Goal: Task Accomplishment & Management: Complete application form

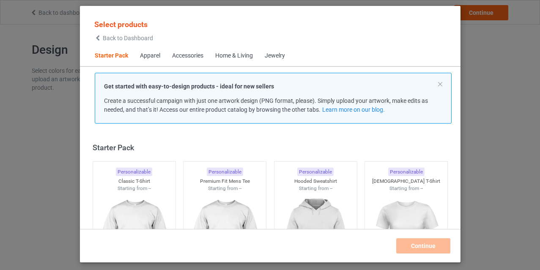
scroll to position [11, 0]
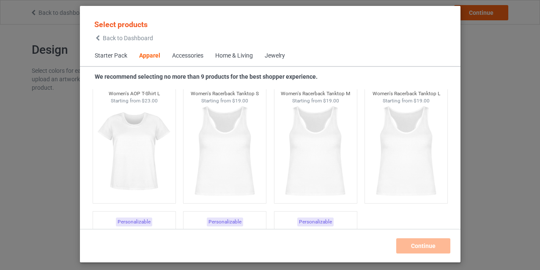
scroll to position [1589, 0]
click at [235, 59] on div "Home & Living" at bounding box center [234, 56] width 38 height 8
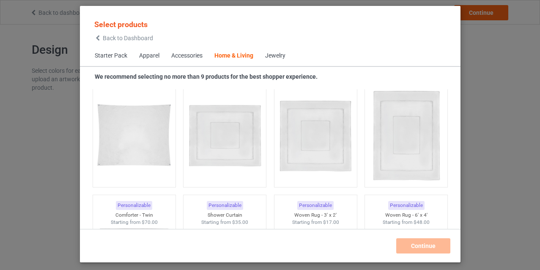
scroll to position [4551, 0]
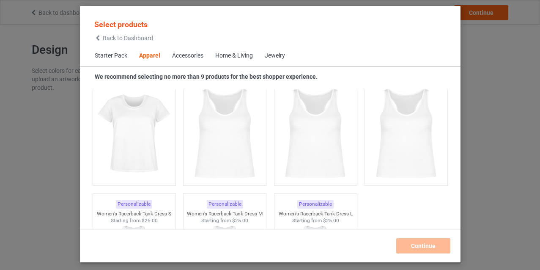
scroll to position [706, 0]
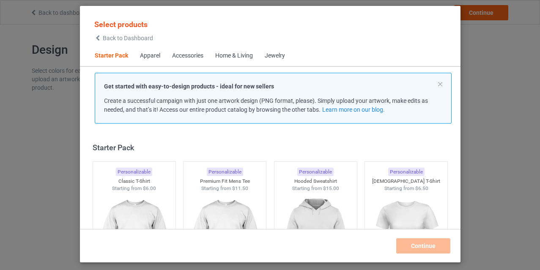
click at [188, 57] on div "Accessories" at bounding box center [187, 56] width 31 height 8
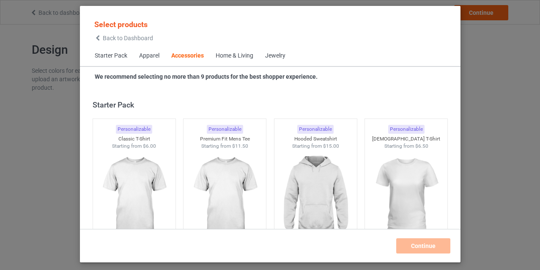
scroll to position [1857, 0]
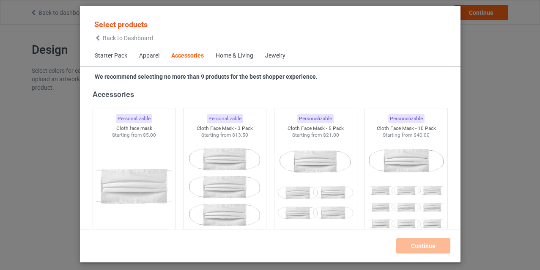
click at [219, 55] on div "Home & Living" at bounding box center [235, 56] width 38 height 8
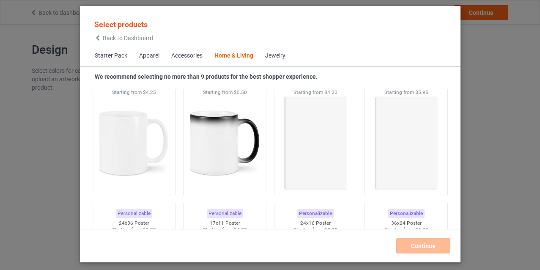
scroll to position [3855, 0]
click at [298, 124] on img at bounding box center [315, 142] width 79 height 99
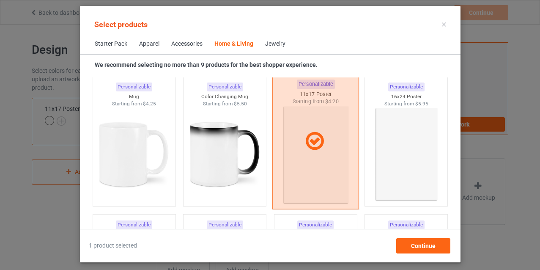
scroll to position [3830, 0]
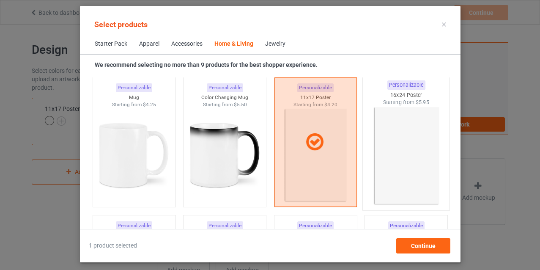
click at [403, 150] on img at bounding box center [405, 155] width 79 height 99
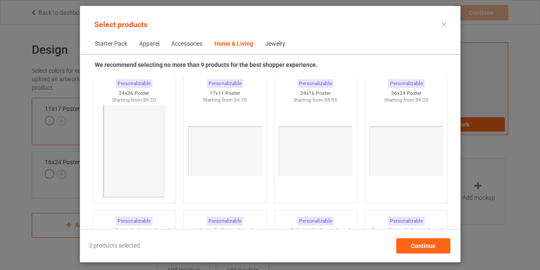
scroll to position [3974, 0]
click at [208, 150] on img at bounding box center [224, 150] width 79 height 99
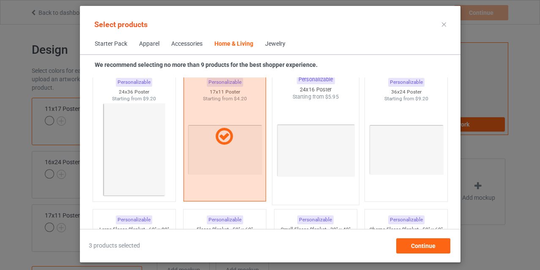
click at [325, 161] on img at bounding box center [315, 150] width 79 height 99
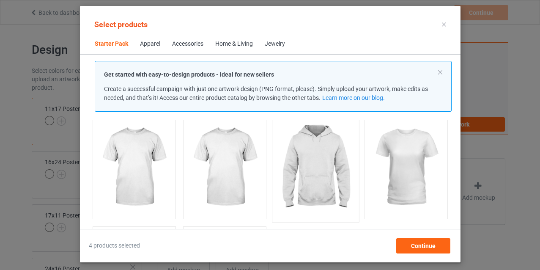
scroll to position [55, 0]
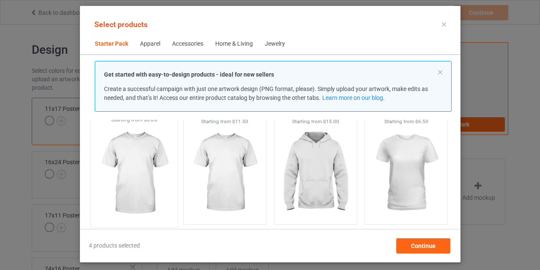
click at [129, 163] on img at bounding box center [133, 172] width 79 height 99
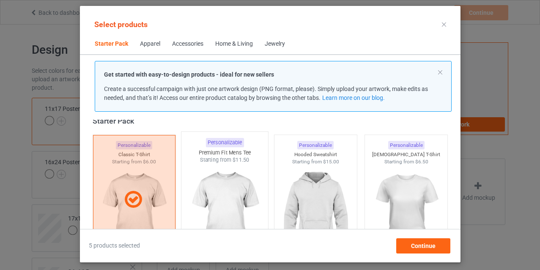
scroll to position [7, 0]
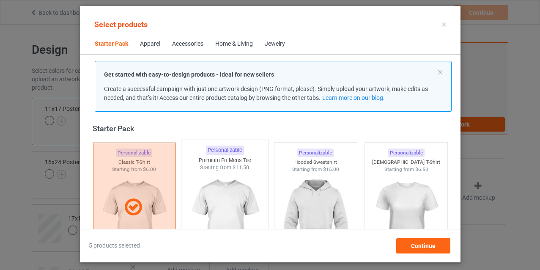
click at [235, 185] on img at bounding box center [224, 220] width 79 height 99
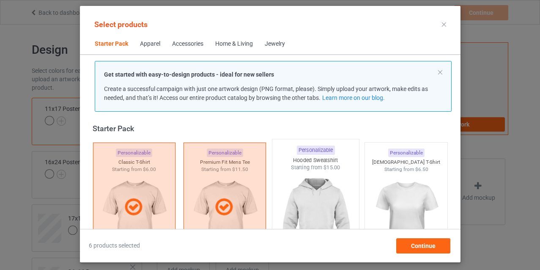
click at [290, 192] on img at bounding box center [315, 220] width 79 height 99
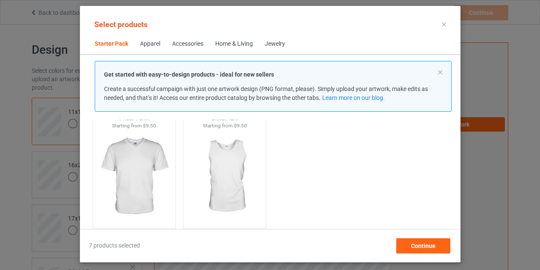
scroll to position [191, 0]
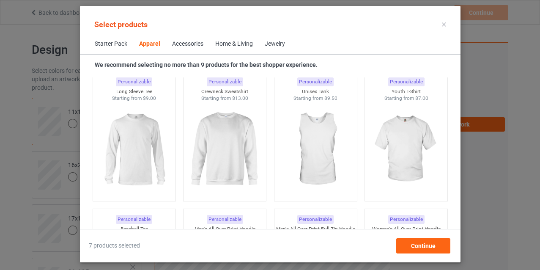
scroll to position [616, 0]
click at [289, 153] on img at bounding box center [315, 148] width 79 height 99
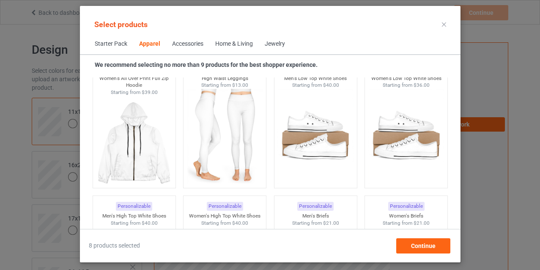
scroll to position [918, 0]
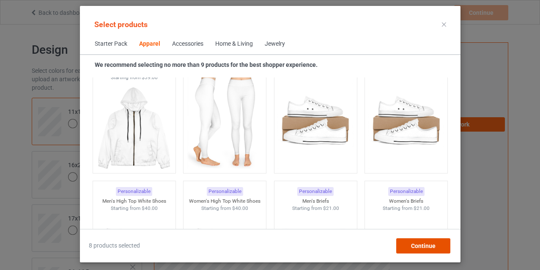
click at [417, 242] on span "Continue" at bounding box center [422, 245] width 25 height 7
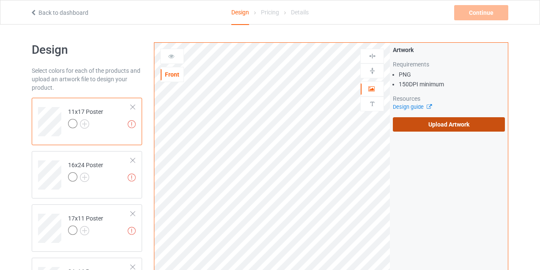
click at [435, 128] on label "Upload Artwork" at bounding box center [449, 124] width 112 height 14
click at [0, 0] on input "Upload Artwork" at bounding box center [0, 0] width 0 height 0
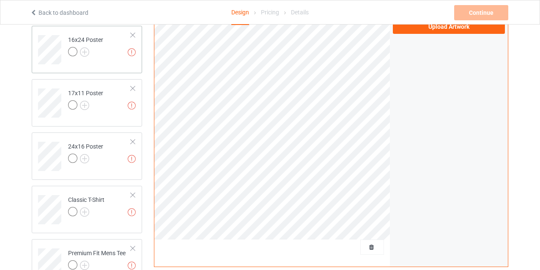
scroll to position [129, 0]
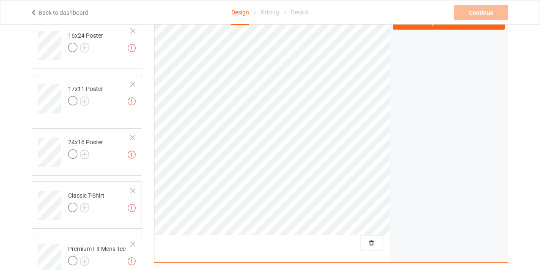
click at [132, 193] on div at bounding box center [133, 191] width 6 height 6
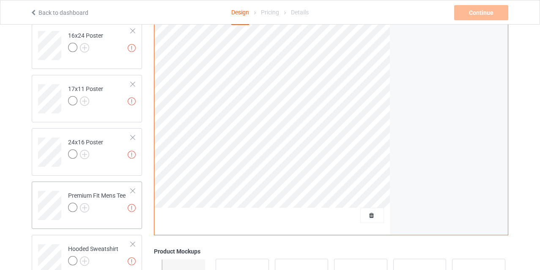
click at [133, 191] on div at bounding box center [133, 191] width 6 height 6
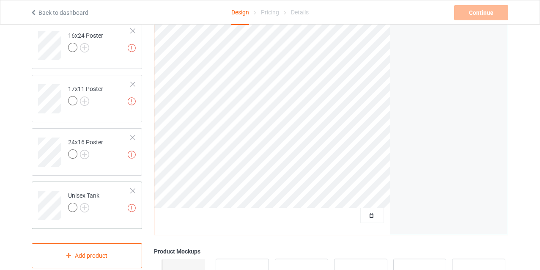
click at [128, 190] on td "Missing artworks Unisex Tank" at bounding box center [99, 202] width 72 height 35
click at [131, 190] on div at bounding box center [133, 191] width 6 height 6
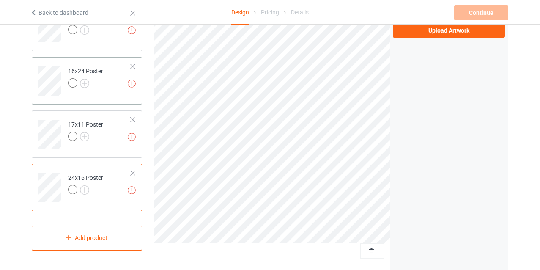
scroll to position [92, 0]
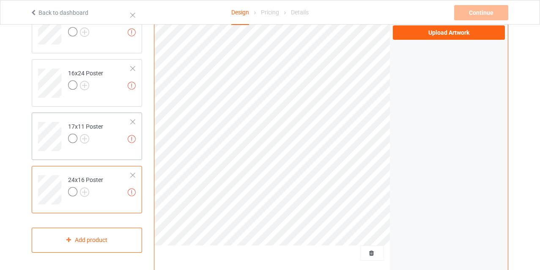
click at [133, 120] on div at bounding box center [133, 122] width 6 height 6
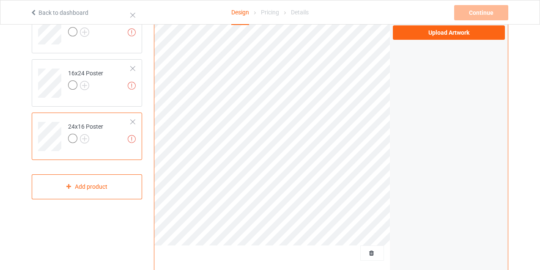
click at [133, 120] on div at bounding box center [133, 122] width 6 height 6
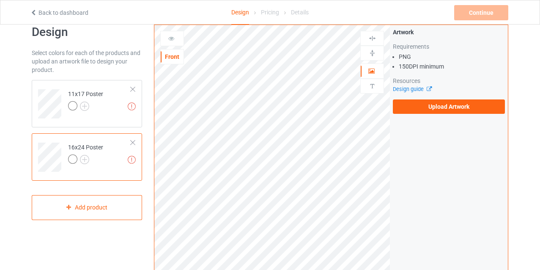
scroll to position [9, 0]
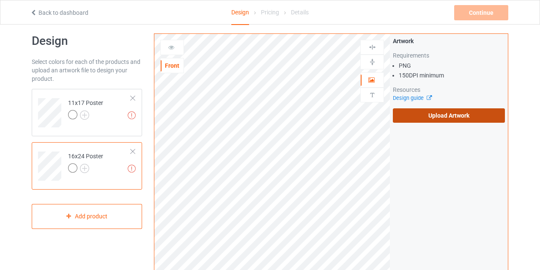
click at [421, 114] on label "Upload Artwork" at bounding box center [449, 115] width 112 height 14
click at [0, 0] on input "Upload Artwork" at bounding box center [0, 0] width 0 height 0
click at [431, 111] on label "Upload Artwork" at bounding box center [449, 115] width 112 height 14
click at [0, 0] on input "Upload Artwork" at bounding box center [0, 0] width 0 height 0
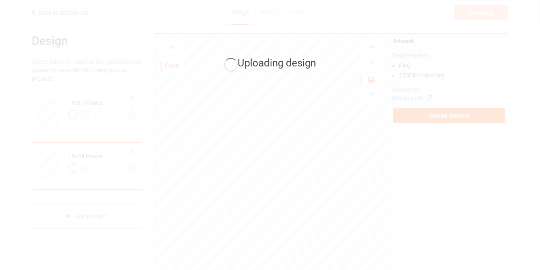
click at [376, 169] on div "Uploading design" at bounding box center [270, 135] width 540 height 270
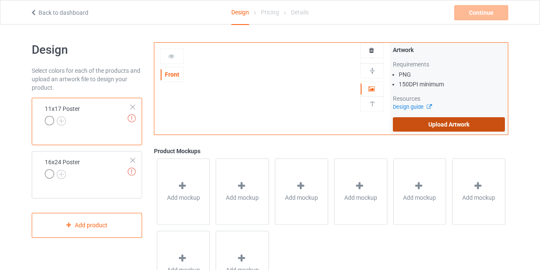
click at [432, 123] on label "Upload Artwork" at bounding box center [449, 124] width 112 height 14
click at [0, 0] on input "Upload Artwork" at bounding box center [0, 0] width 0 height 0
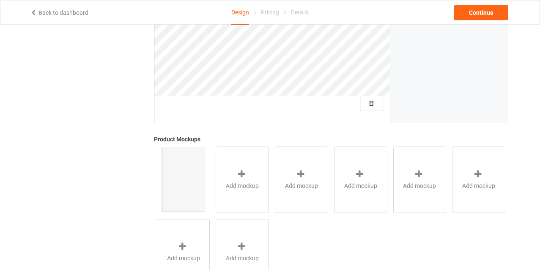
scroll to position [243, 0]
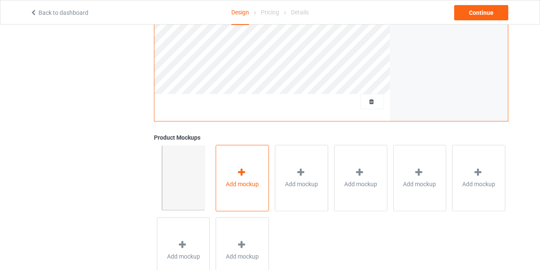
click at [237, 174] on icon at bounding box center [241, 172] width 11 height 9
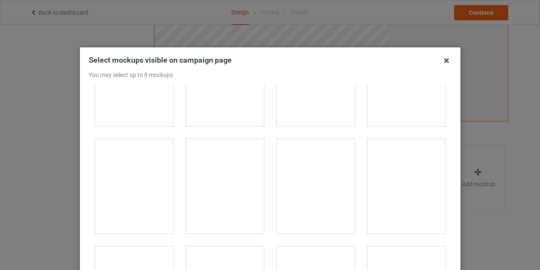
scroll to position [175, 0]
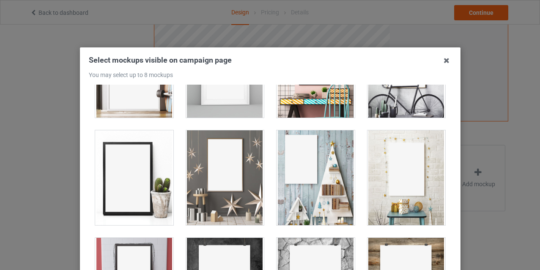
click at [235, 174] on div at bounding box center [225, 177] width 78 height 95
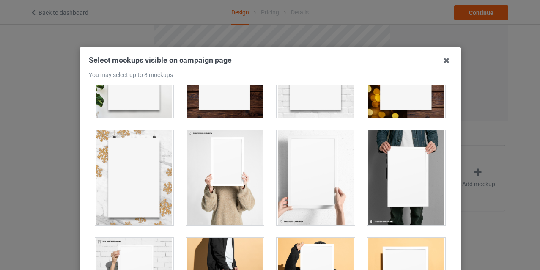
scroll to position [609, 0]
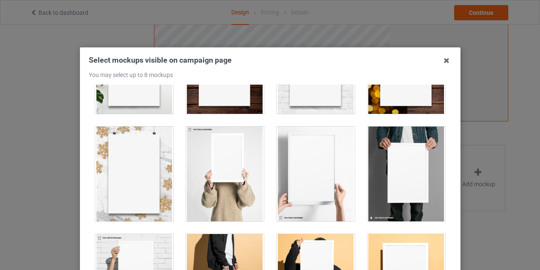
click at [126, 185] on div at bounding box center [134, 173] width 78 height 95
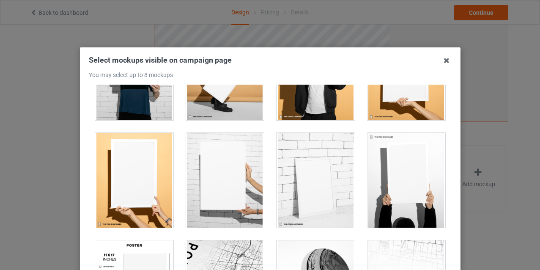
scroll to position [821, 0]
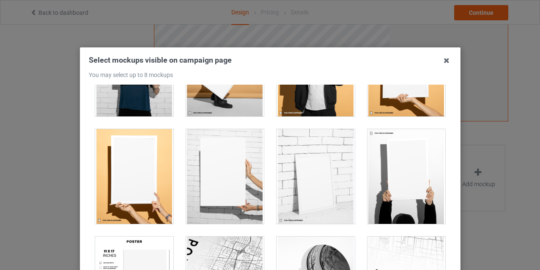
click at [213, 184] on div at bounding box center [225, 176] width 78 height 95
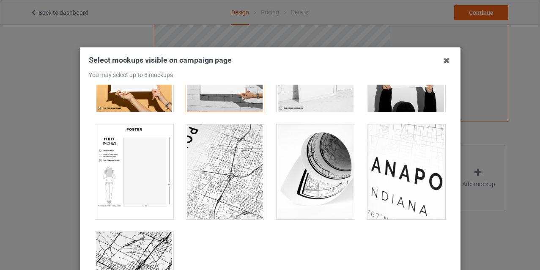
scroll to position [939, 0]
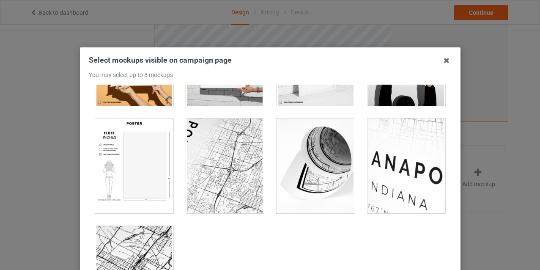
click at [122, 185] on div at bounding box center [134, 165] width 78 height 95
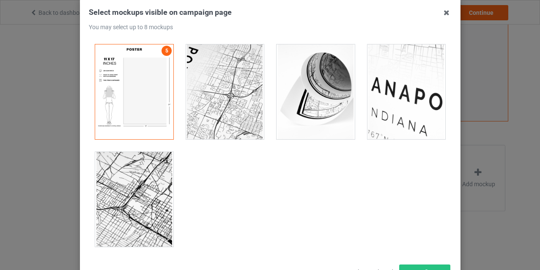
scroll to position [47, 0]
click at [128, 100] on div at bounding box center [134, 92] width 78 height 95
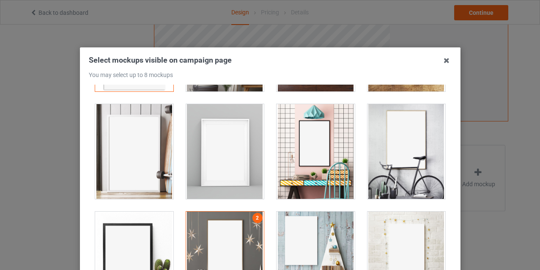
scroll to position [95, 0]
click at [209, 124] on div at bounding box center [225, 151] width 78 height 95
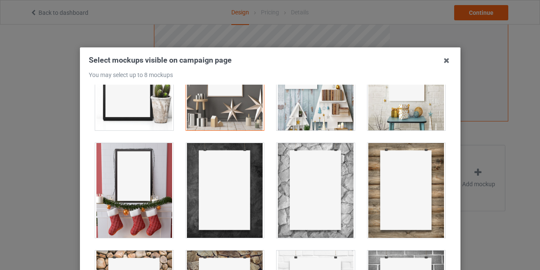
scroll to position [273, 0]
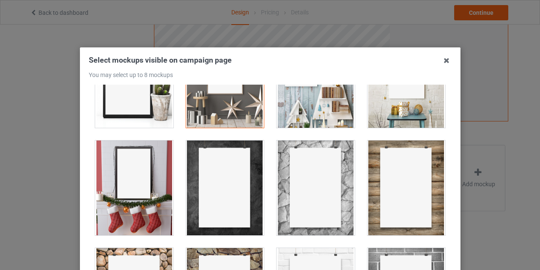
click at [422, 213] on div at bounding box center [406, 187] width 78 height 95
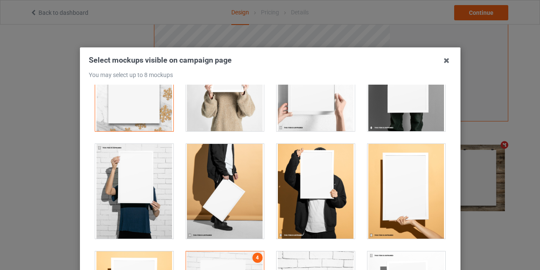
scroll to position [699, 0]
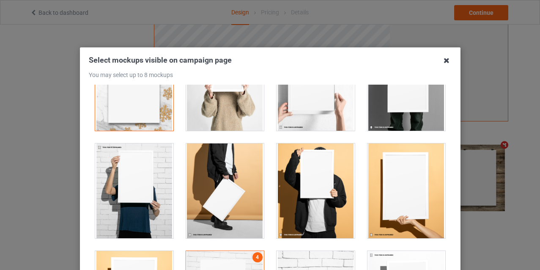
click at [445, 61] on icon at bounding box center [447, 61] width 14 height 14
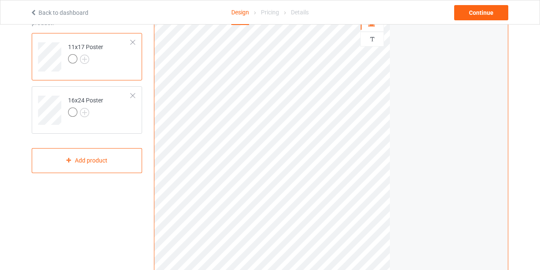
scroll to position [62, 0]
click at [106, 117] on td "16x24 Poster" at bounding box center [99, 109] width 72 height 35
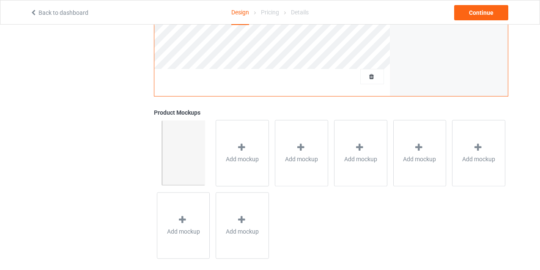
scroll to position [278, 0]
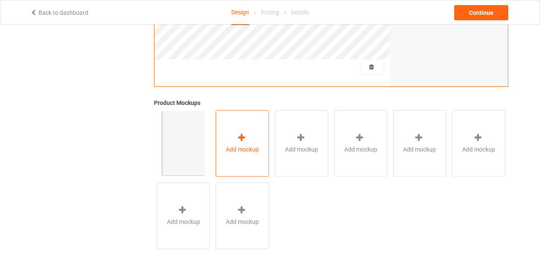
click at [243, 137] on icon at bounding box center [241, 137] width 11 height 9
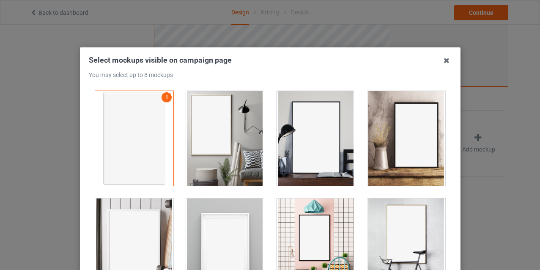
click at [304, 164] on div at bounding box center [315, 138] width 78 height 95
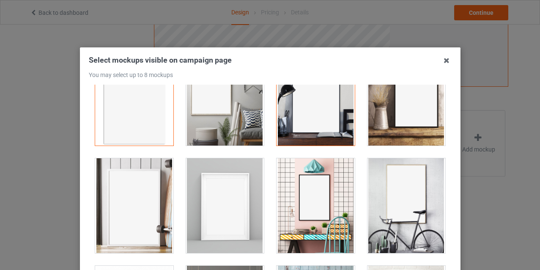
scroll to position [39, 0]
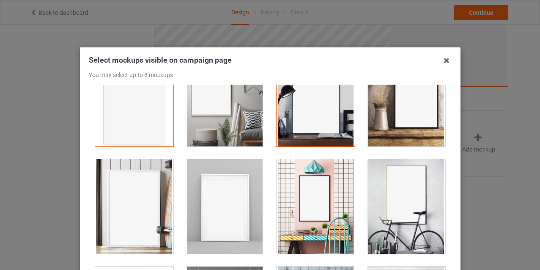
click at [397, 129] on div at bounding box center [406, 99] width 78 height 95
click at [132, 225] on div at bounding box center [134, 206] width 78 height 95
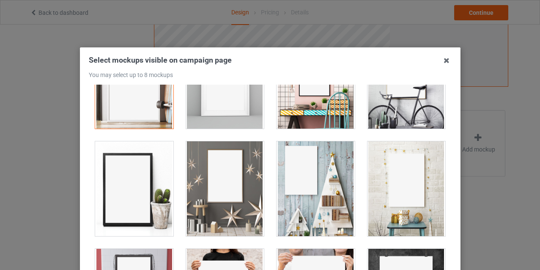
scroll to position [164, 0]
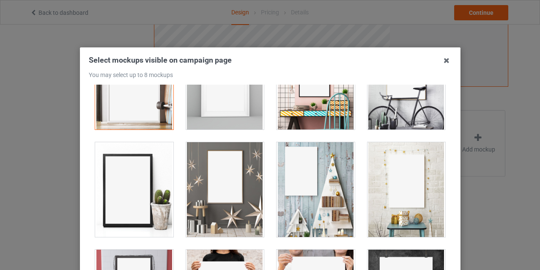
click at [126, 199] on div at bounding box center [134, 189] width 78 height 95
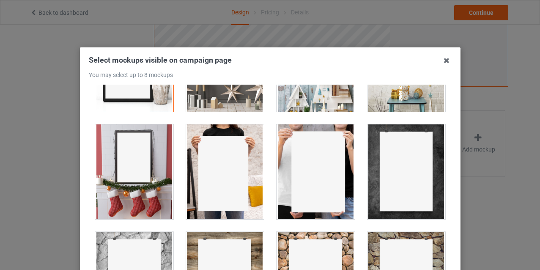
scroll to position [290, 0]
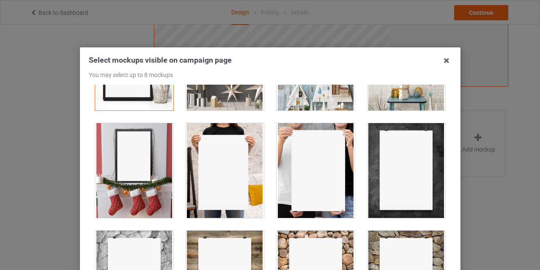
click at [219, 197] on div at bounding box center [225, 170] width 78 height 95
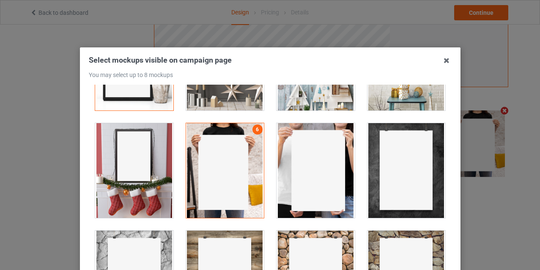
scroll to position [277, 0]
click at [306, 176] on div at bounding box center [315, 170] width 78 height 95
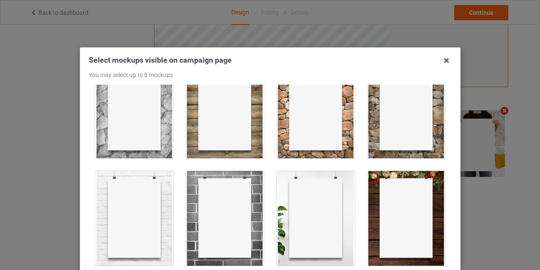
scroll to position [461, 0]
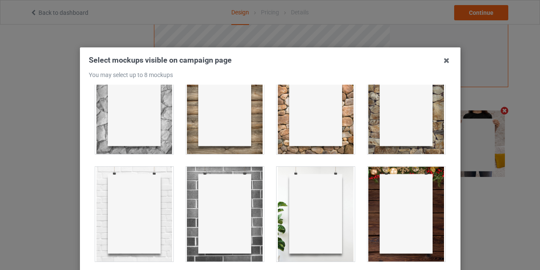
click at [237, 192] on div at bounding box center [225, 214] width 78 height 95
click at [317, 205] on div at bounding box center [315, 214] width 78 height 95
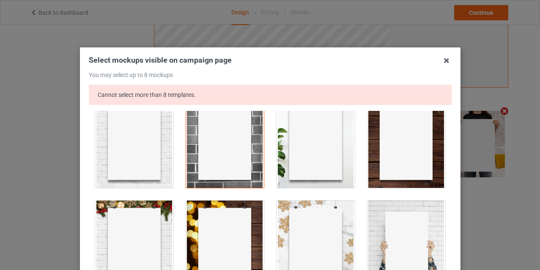
scroll to position [568, 0]
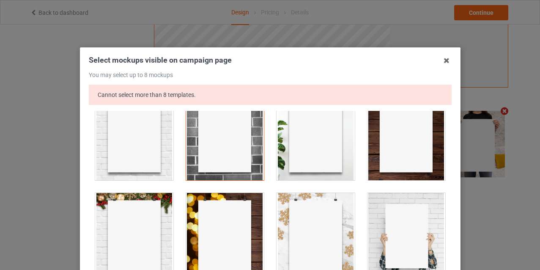
click at [159, 167] on div at bounding box center [134, 132] width 78 height 95
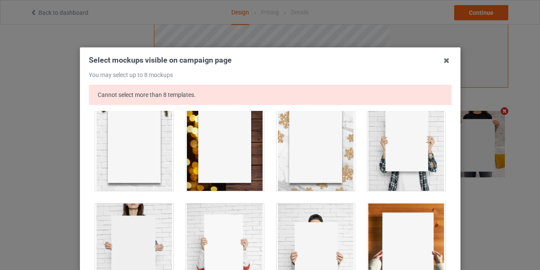
scroll to position [668, 0]
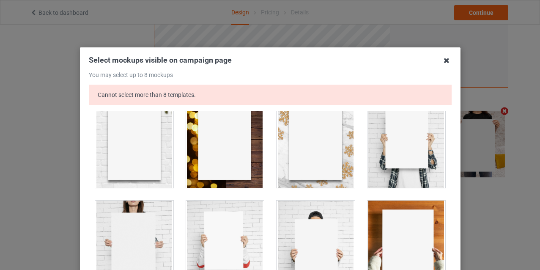
click at [448, 60] on icon at bounding box center [447, 61] width 14 height 14
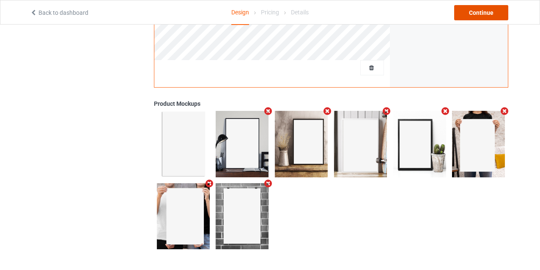
click at [478, 14] on div "Continue" at bounding box center [481, 12] width 54 height 15
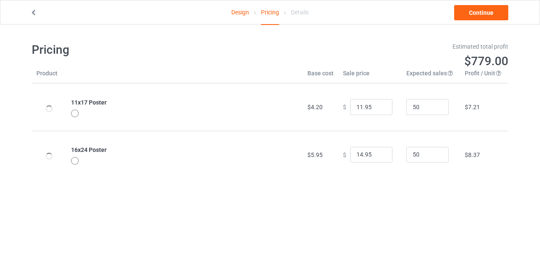
scroll to position [0, 0]
click at [472, 16] on link "Continue" at bounding box center [481, 12] width 54 height 15
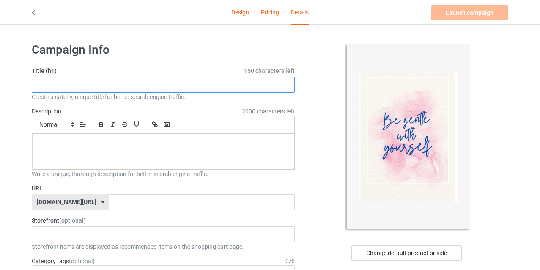
click at [144, 84] on input "text" at bounding box center [163, 84] width 263 height 16
type input "Be gentle with yourself"
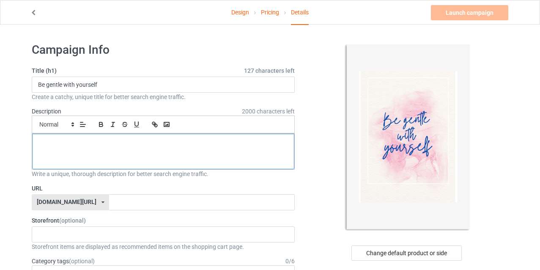
click at [128, 147] on div at bounding box center [163, 151] width 262 height 35
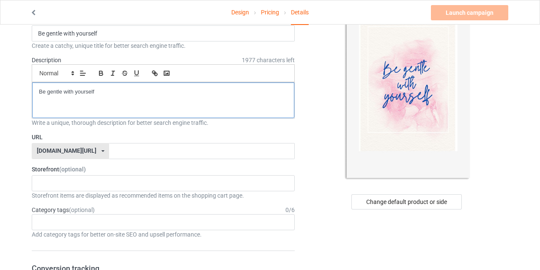
scroll to position [52, 0]
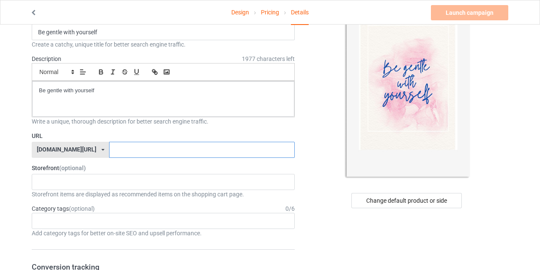
click at [128, 148] on input "text" at bounding box center [201, 150] width 185 height 16
paste input "Be gentle with yourself"
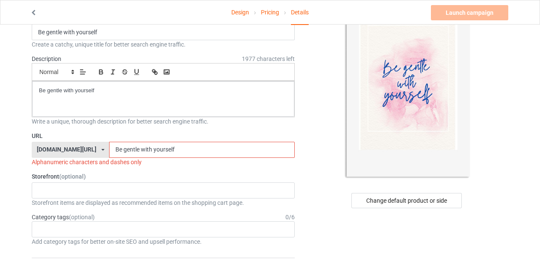
click at [109, 148] on input "Be gentle with yourself" at bounding box center [201, 150] width 185 height 16
click at [115, 150] on input "Begentle with yourself" at bounding box center [201, 150] width 185 height 16
click at [127, 149] on input "Begentlewith yourself" at bounding box center [201, 150] width 185 height 16
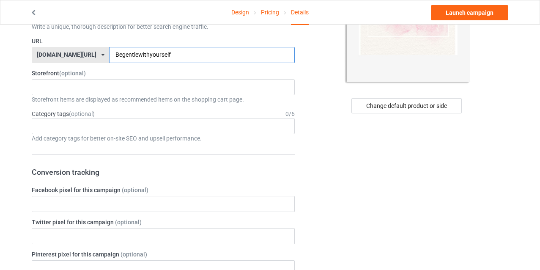
scroll to position [150, 0]
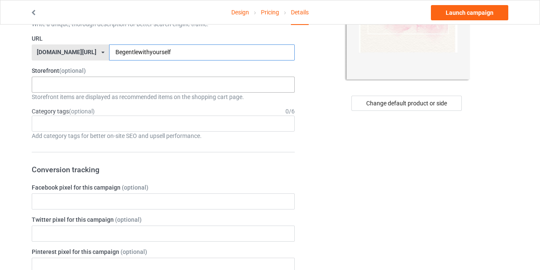
type input "Begentlewithyourself"
click at [79, 90] on div "HousCats HousCats Custom shirts on demande Pets Animals Houssd 613c68c08aa0bd72…" at bounding box center [163, 84] width 263 height 16
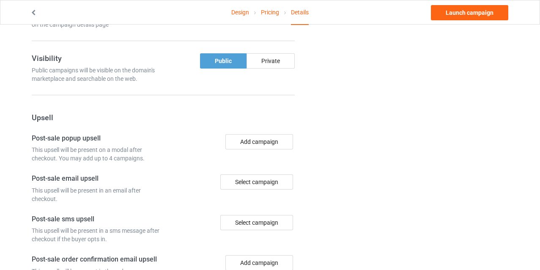
scroll to position [518, 0]
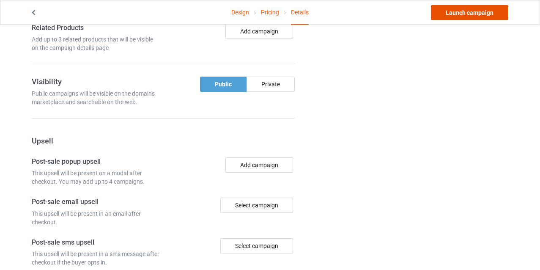
click at [451, 14] on link "Launch campaign" at bounding box center [469, 12] width 77 height 15
